Goal: Navigation & Orientation: Go to known website

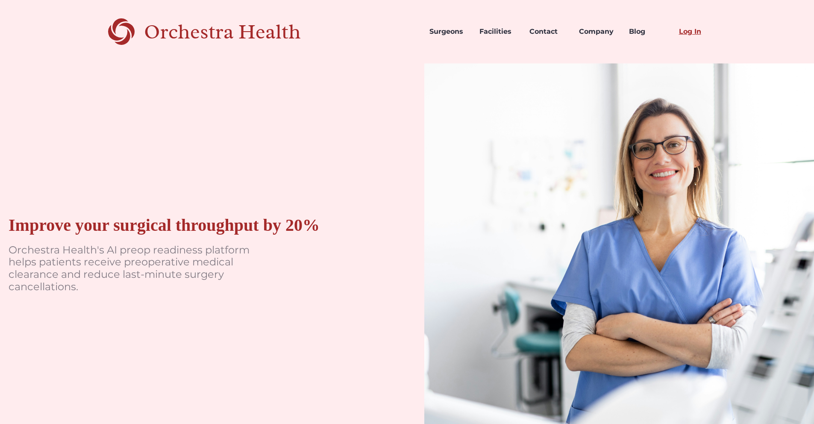
click at [688, 31] on link "Log In" at bounding box center [697, 31] width 50 height 29
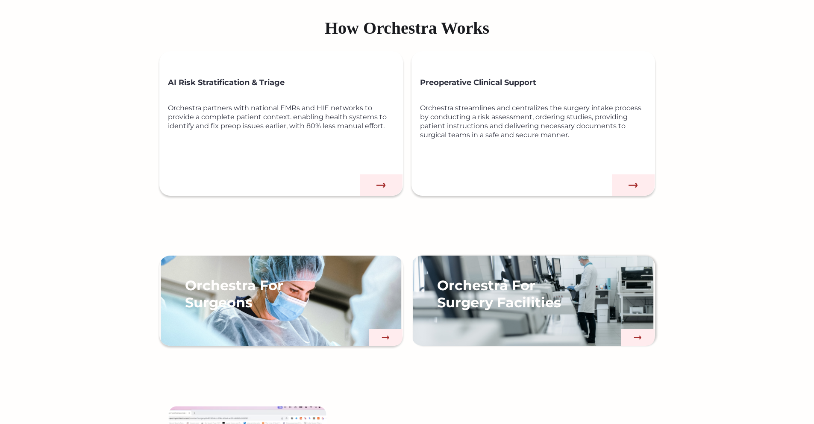
scroll to position [495, 0]
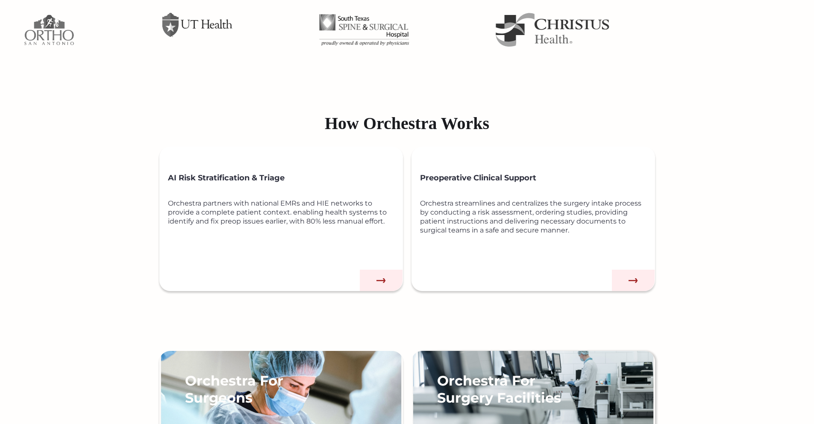
click at [631, 278] on img at bounding box center [633, 279] width 43 height 21
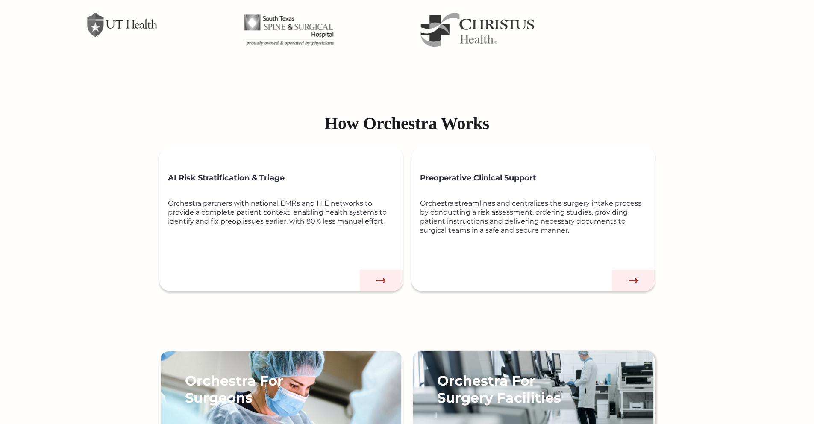
click at [532, 212] on div "Orchestra streamlines and centralizes the surgery intake process by conducting …" at bounding box center [537, 231] width 235 height 64
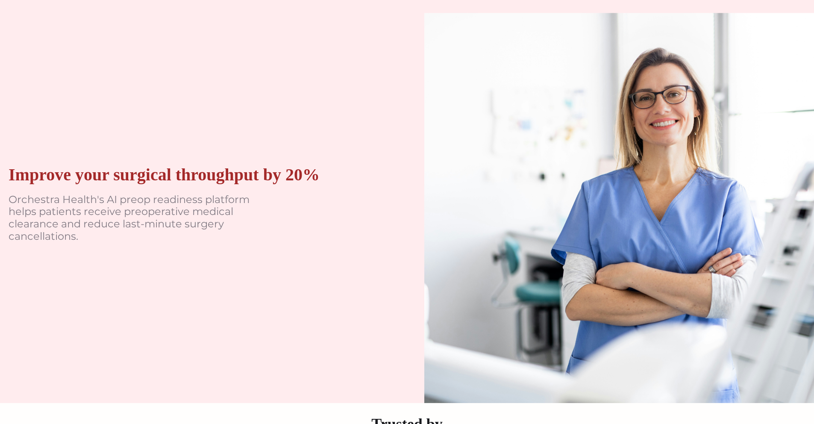
scroll to position [0, 0]
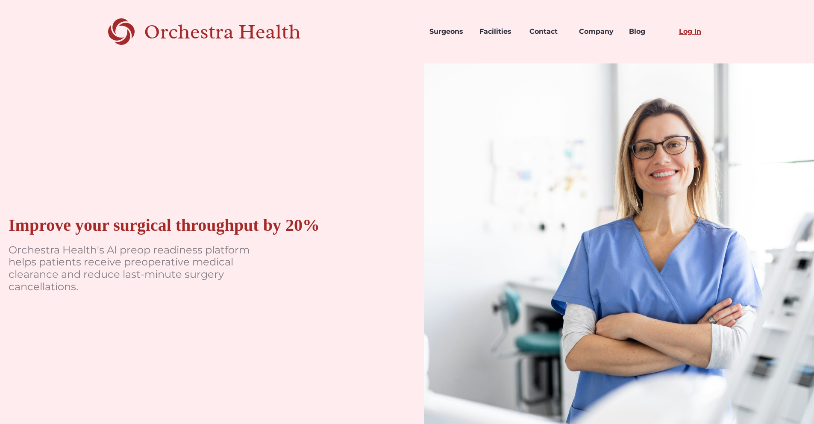
click at [688, 31] on link "Log In" at bounding box center [697, 31] width 50 height 29
click at [689, 31] on link "Log In" at bounding box center [697, 31] width 50 height 29
click at [690, 29] on link "Log In" at bounding box center [697, 31] width 50 height 29
